Goal: Communication & Community: Ask a question

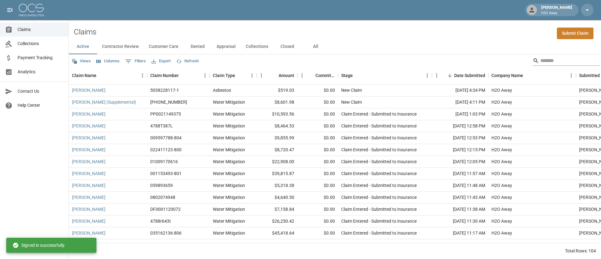
click at [544, 64] on input "Search" at bounding box center [566, 61] width 50 height 10
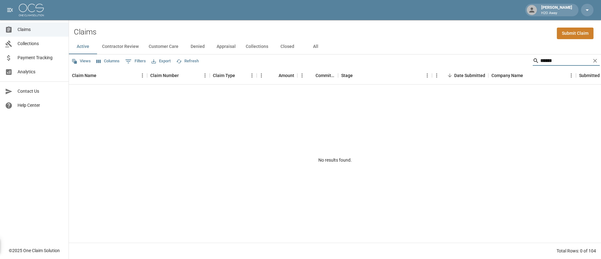
type input "******"
click at [196, 60] on button "Refresh" at bounding box center [188, 61] width 26 height 10
click at [315, 44] on button "All" at bounding box center [316, 46] width 28 height 15
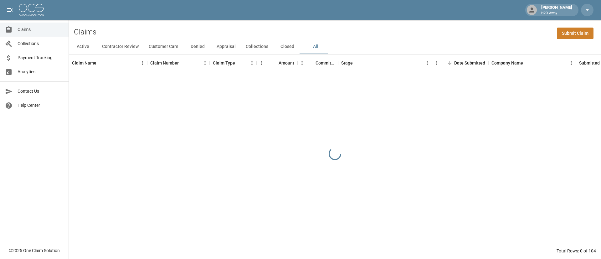
click at [532, 26] on div "Claims Submit Claim" at bounding box center [335, 29] width 532 height 19
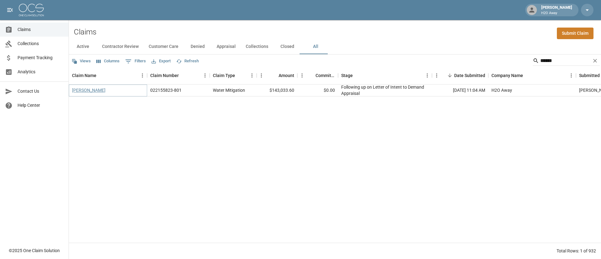
click at [97, 92] on link "[PERSON_NAME]" at bounding box center [89, 90] width 34 height 6
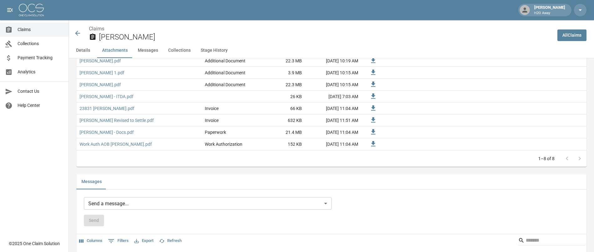
scroll to position [564, 0]
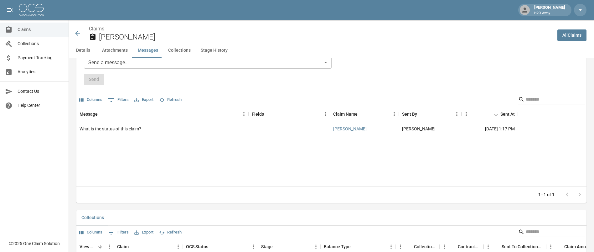
click at [132, 135] on div "Message Fields Claim Name Sent By Sent At What is the status of this claim? [PE…" at bounding box center [331, 146] width 510 height 80
click at [472, 191] on div "1–1 of 1" at bounding box center [331, 194] width 510 height 17
click at [525, 154] on div "Message Fields Claim Name Sent By Sent At What is the status of this claim? [PE…" at bounding box center [331, 146] width 510 height 80
click at [132, 127] on div "What is the status of this claim?" at bounding box center [111, 129] width 62 height 6
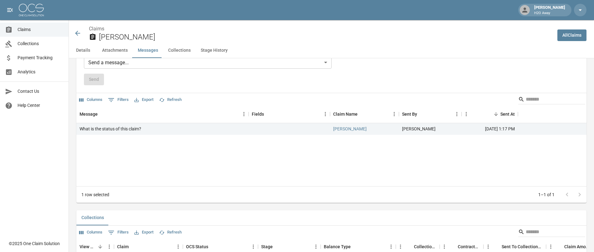
click at [125, 69] on div "Send a message... ​ Send" at bounding box center [208, 70] width 248 height 29
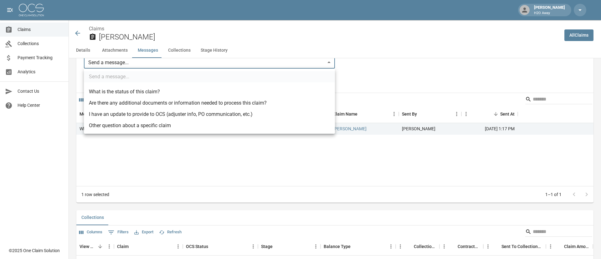
click at [141, 89] on li "What is the status of this claim?" at bounding box center [209, 91] width 251 height 11
type input "**********"
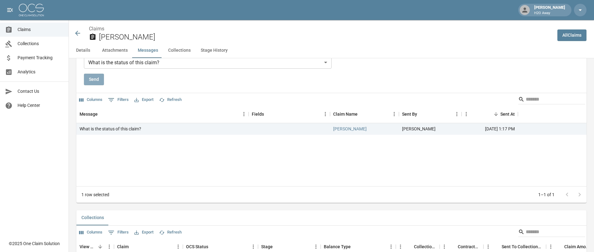
click at [93, 82] on button "Send" at bounding box center [94, 80] width 20 height 12
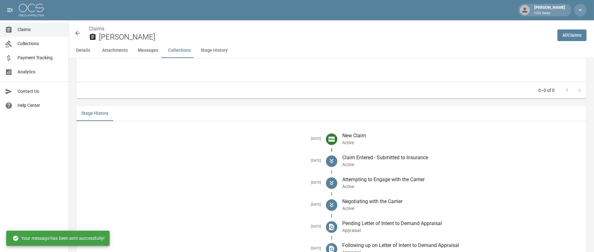
scroll to position [830, 0]
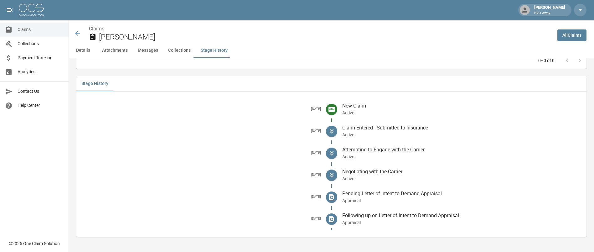
click at [334, 175] on icon at bounding box center [332, 176] width 4 height 2
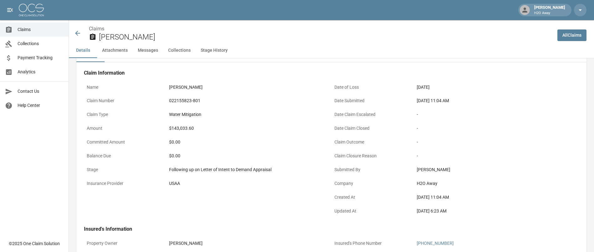
scroll to position [0, 0]
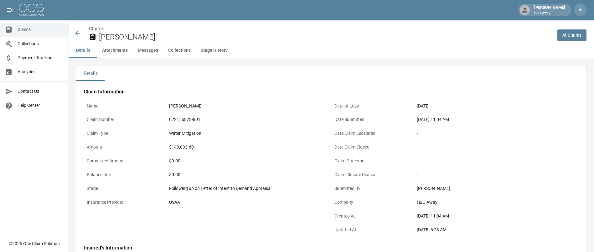
click at [421, 69] on div "Details" at bounding box center [331, 73] width 510 height 15
